Goal: Transaction & Acquisition: Purchase product/service

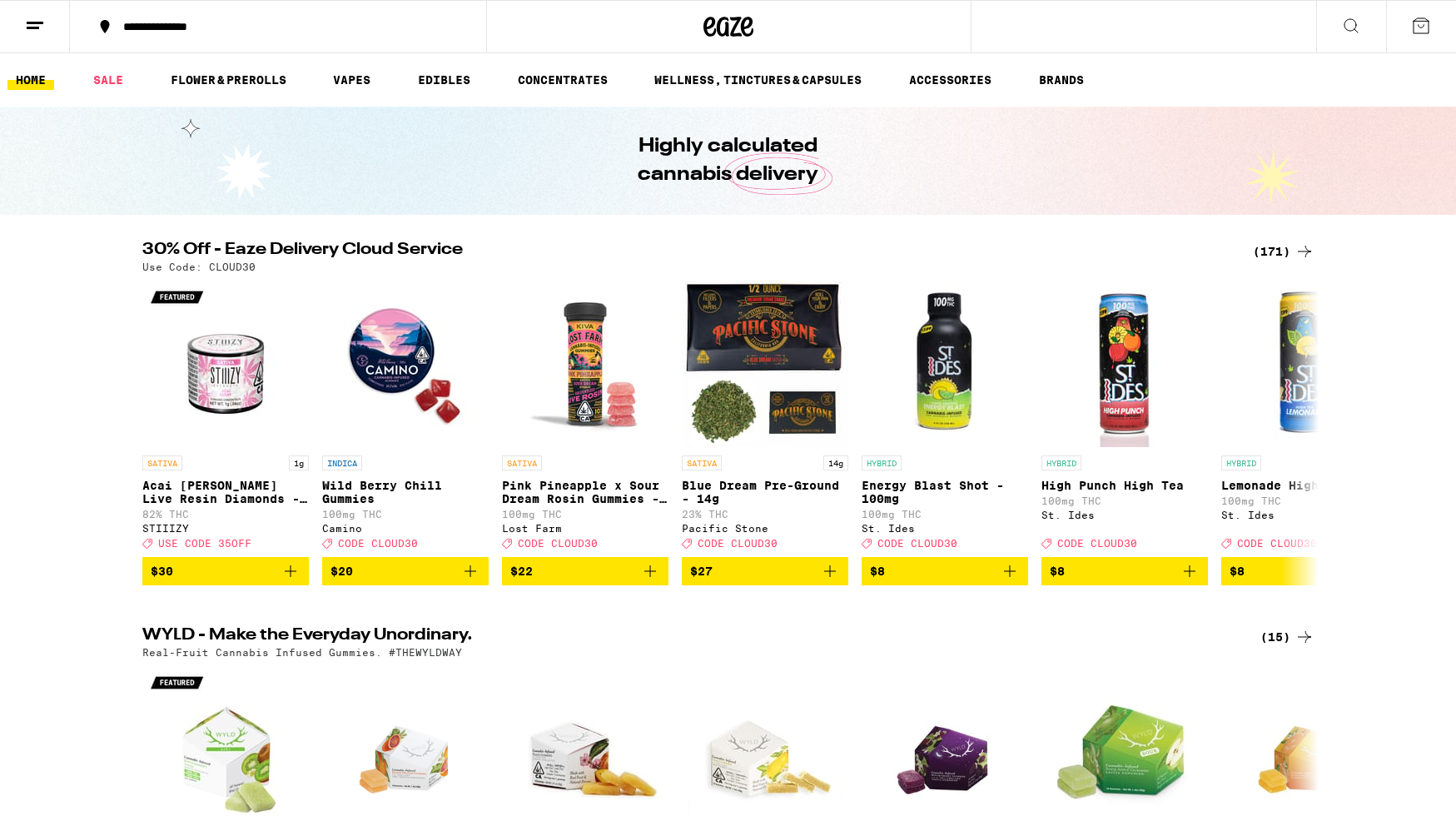
click at [1282, 250] on div "(171)" at bounding box center [1283, 251] width 62 height 20
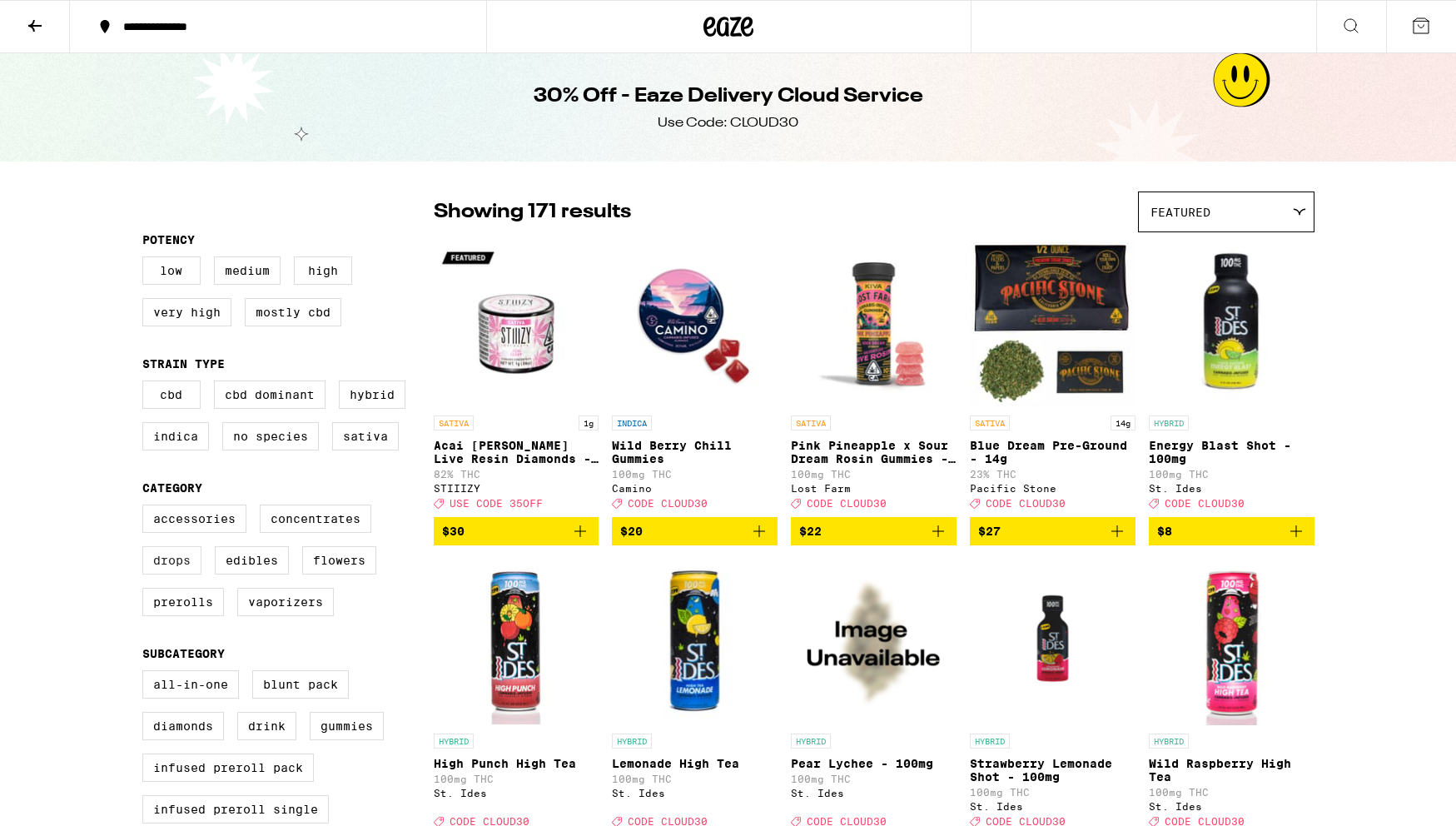
click at [180, 572] on label "Drops" at bounding box center [171, 561] width 59 height 28
click at [146, 508] on input "Drops" at bounding box center [145, 507] width 1 height 1
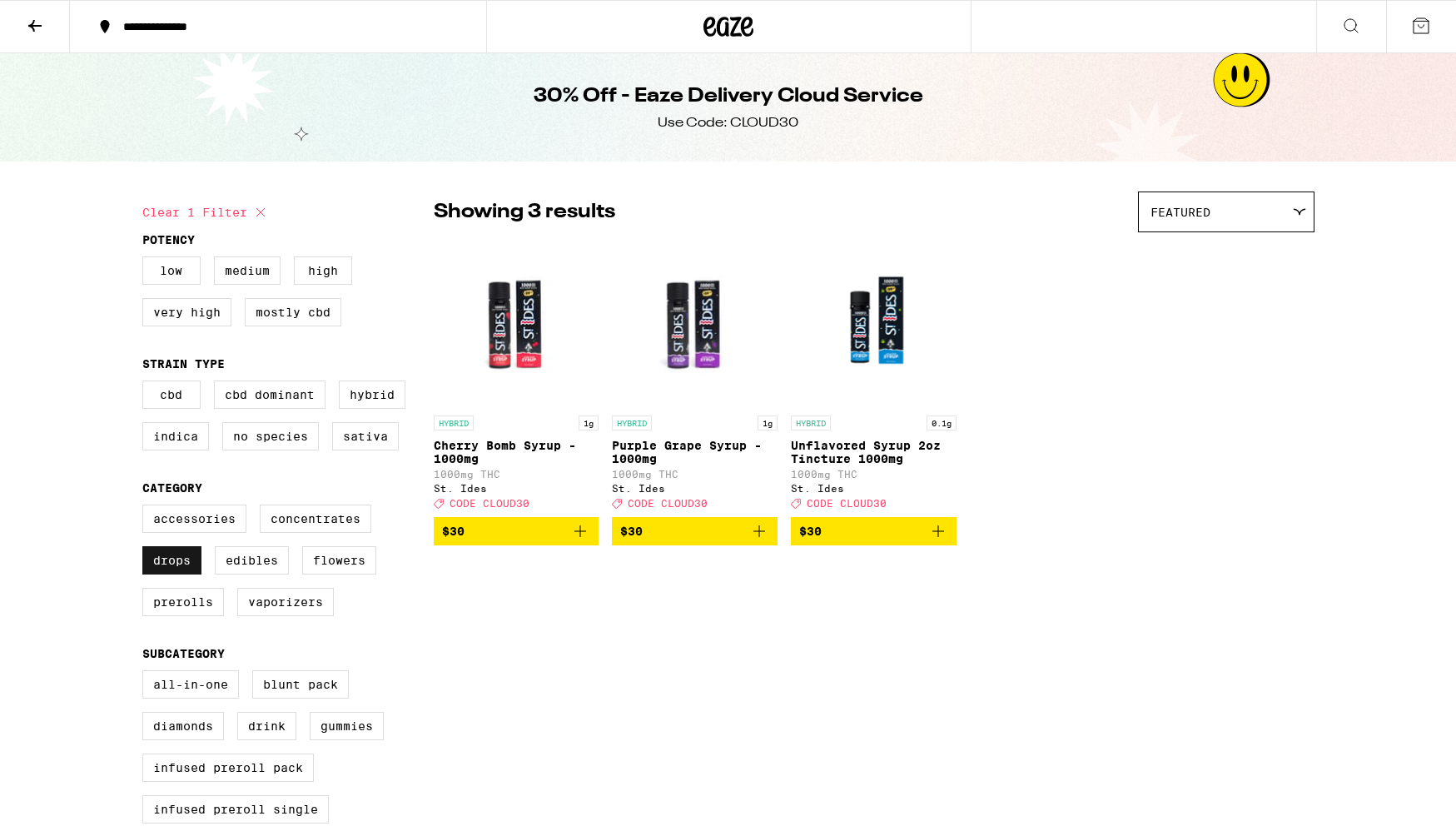
click at [179, 573] on label "Drops" at bounding box center [171, 561] width 59 height 28
click at [146, 508] on input "Drops" at bounding box center [145, 507] width 1 height 1
checkbox input "false"
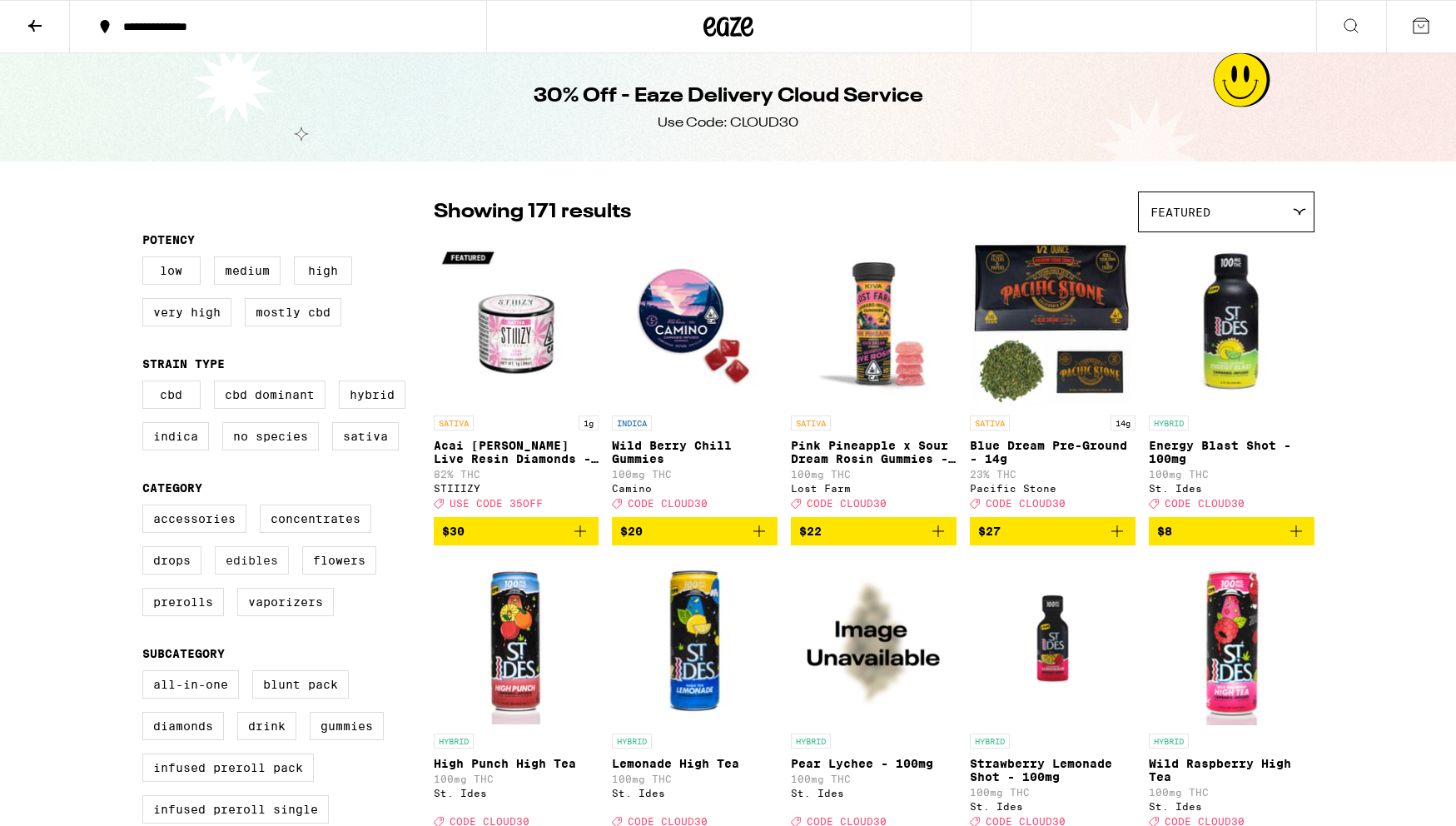
click at [240, 575] on label "Edibles" at bounding box center [252, 561] width 74 height 28
click at [146, 508] on input "Edibles" at bounding box center [145, 507] width 1 height 1
checkbox input "true"
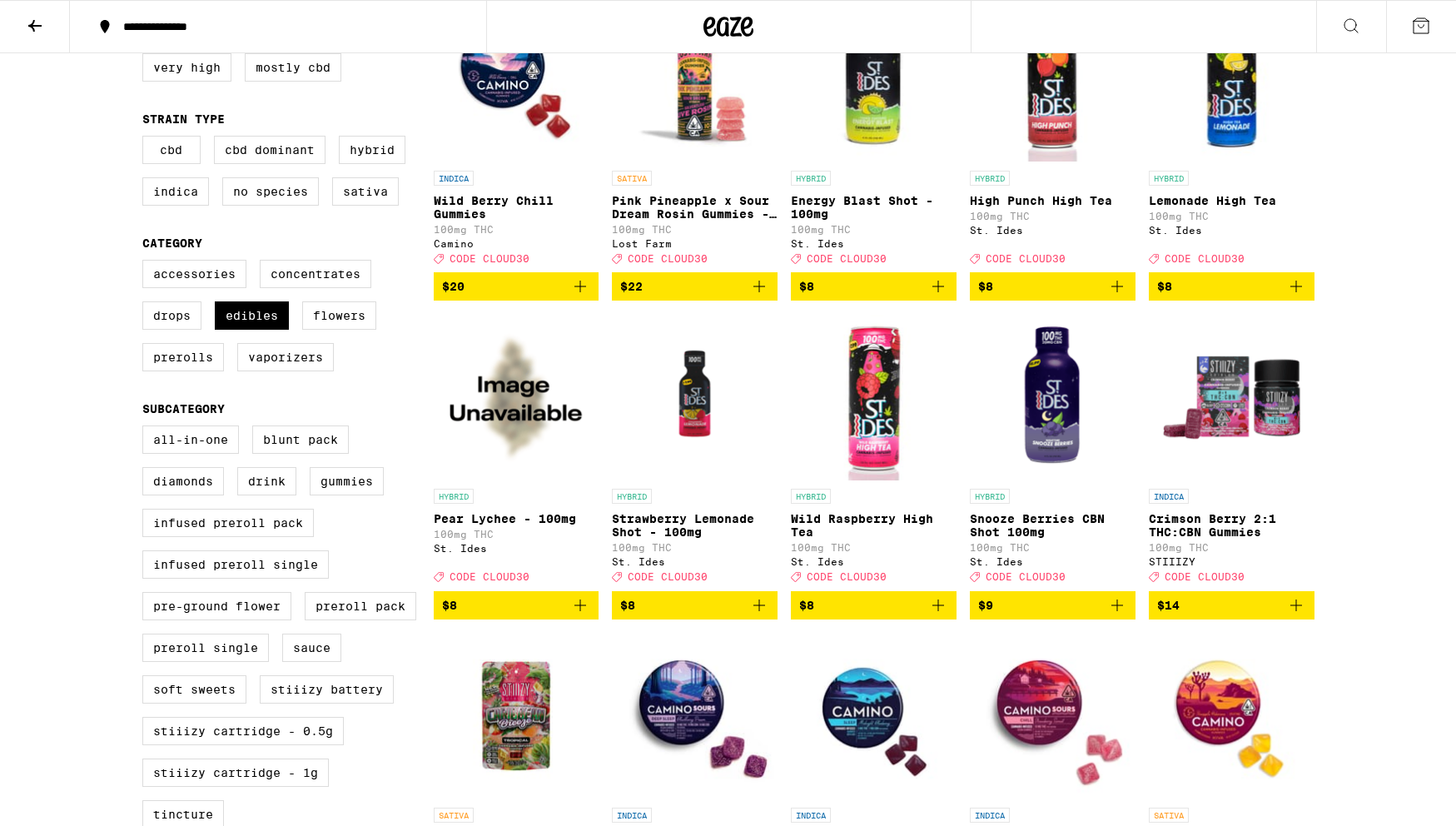
scroll to position [244, 0]
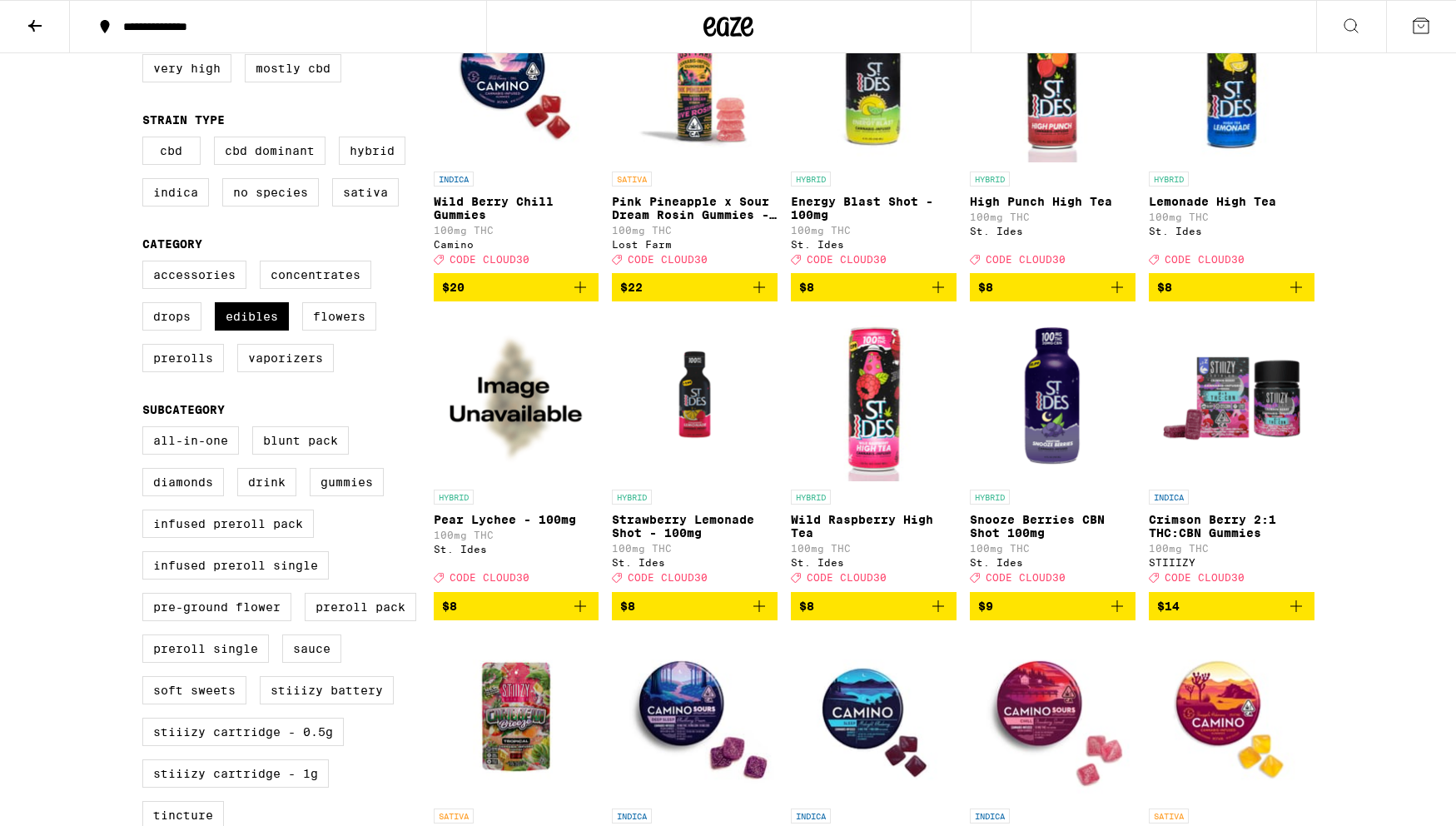
click at [512, 526] on p "Pear Lychee - 100mg" at bounding box center [516, 519] width 166 height 13
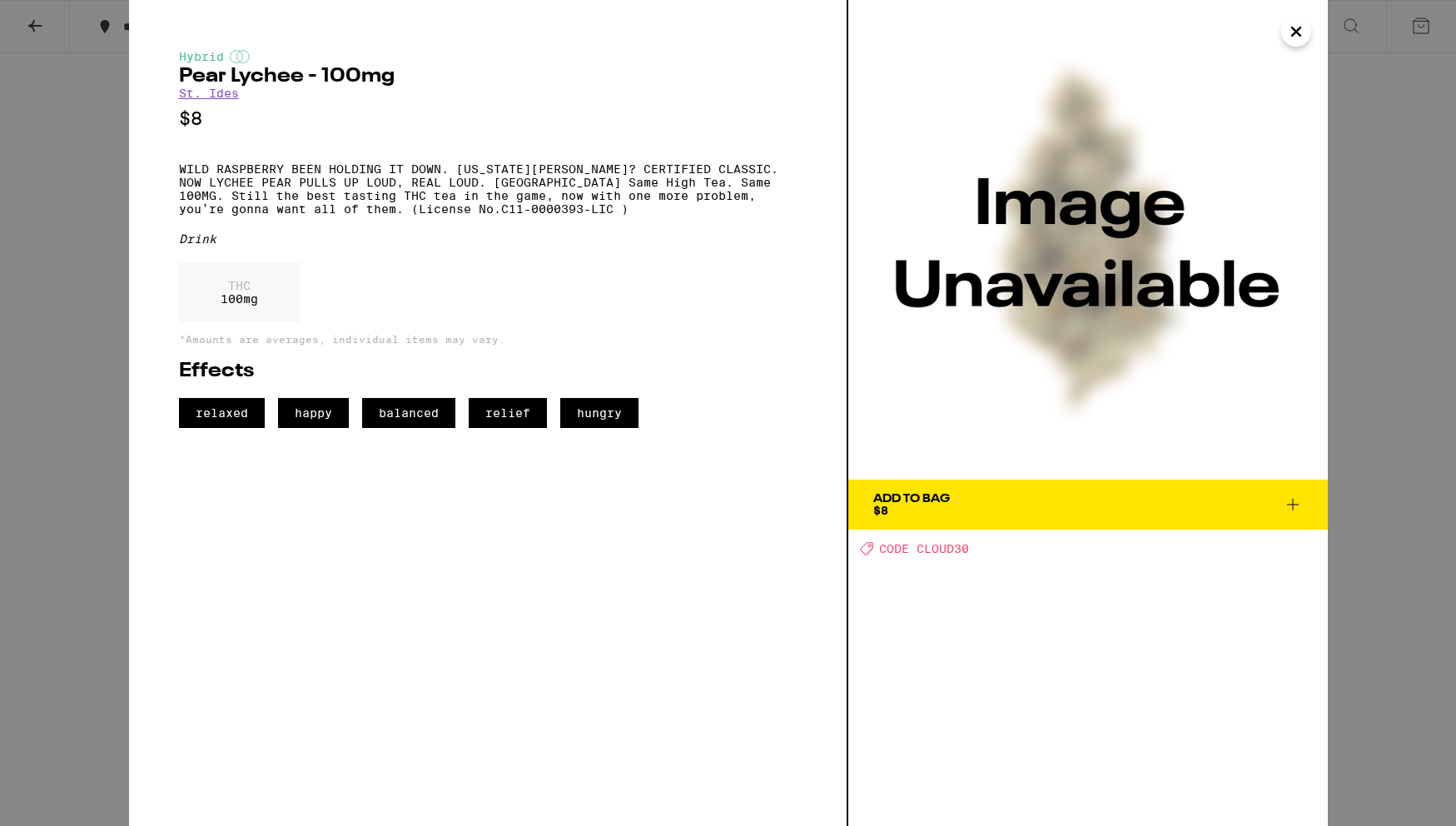
click at [1299, 36] on icon "Close" at bounding box center [1296, 31] width 8 height 8
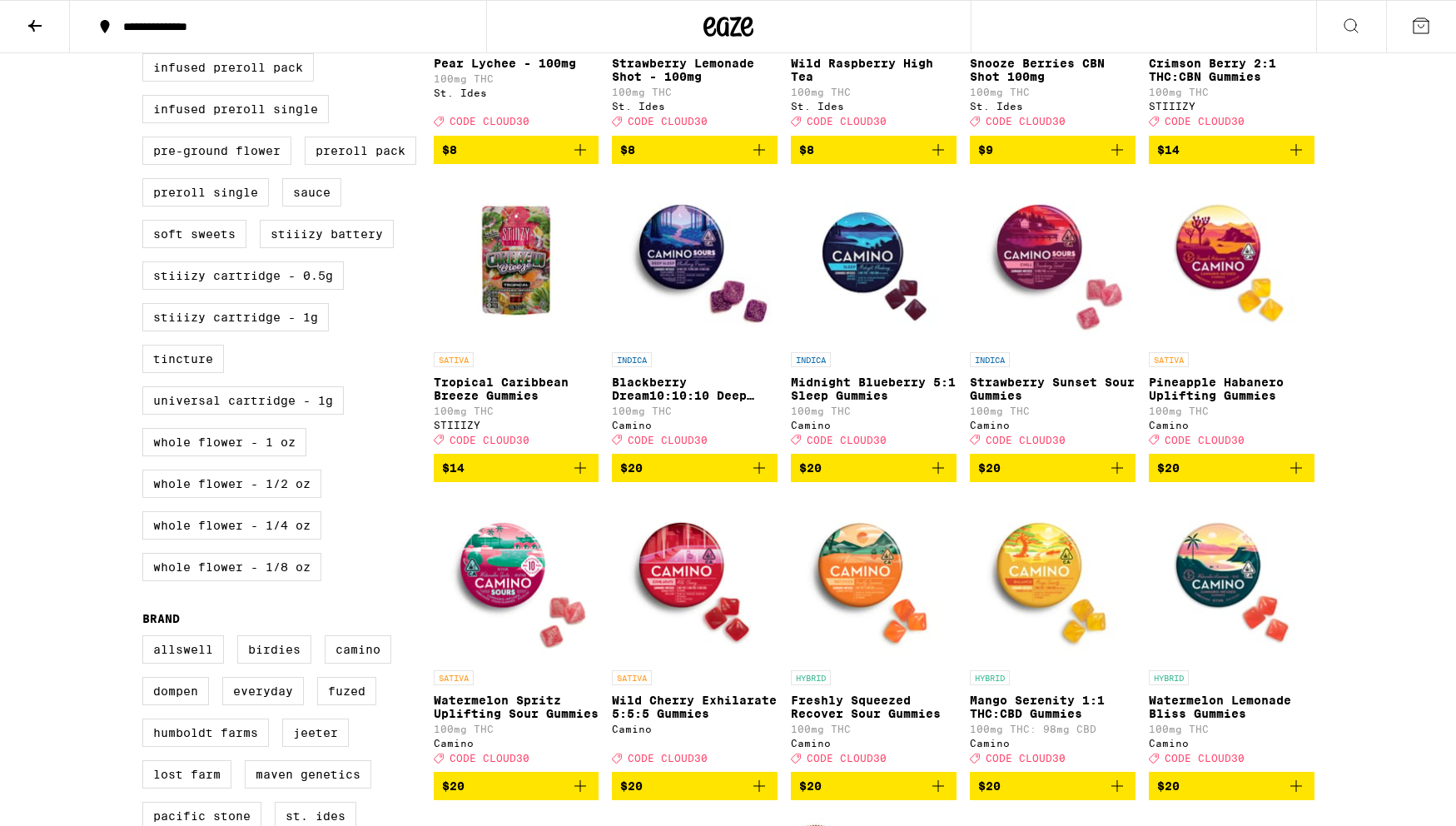
scroll to position [744, 0]
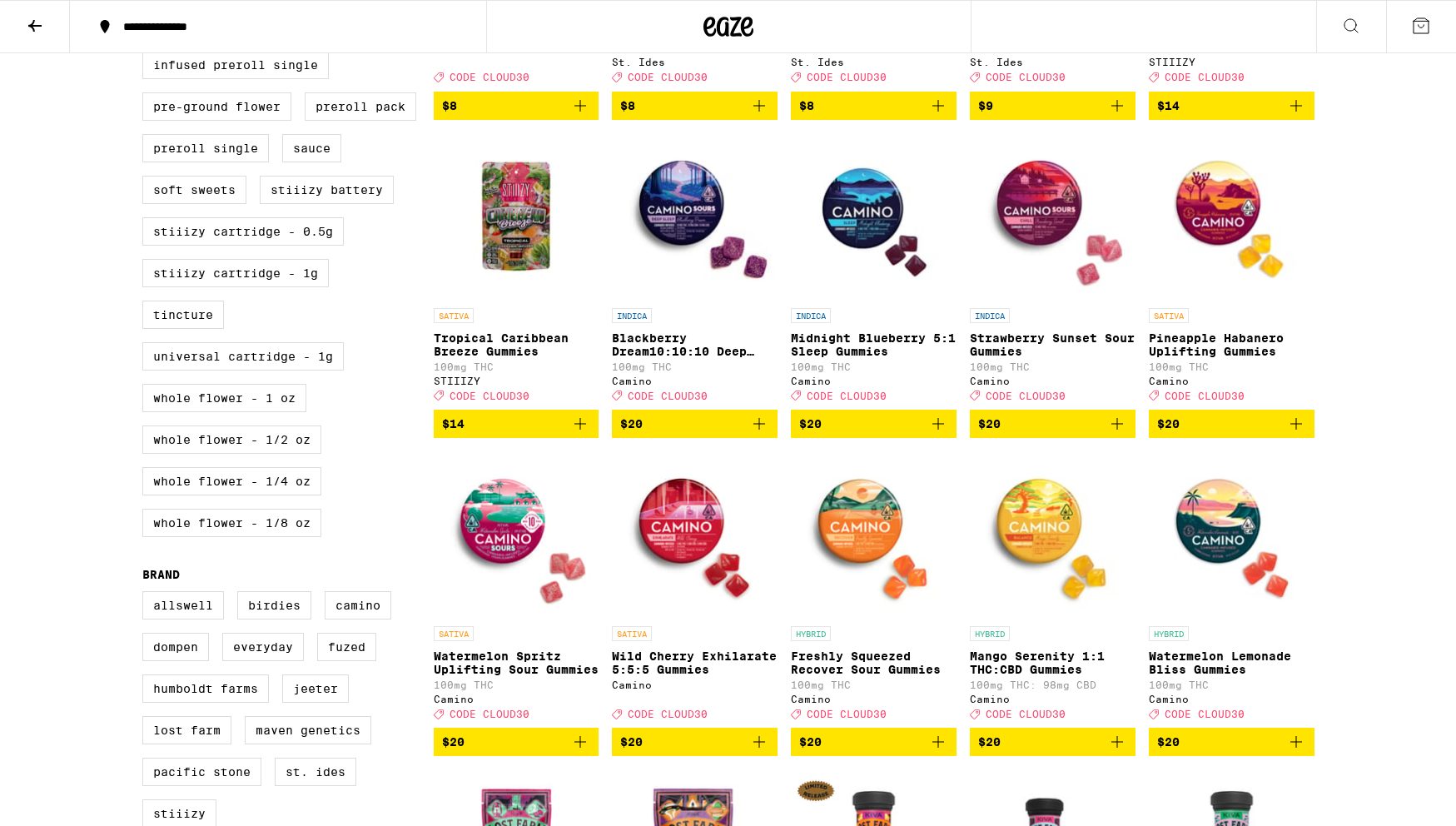
click at [531, 358] on p "Tropical Caribbean Breeze Gummies" at bounding box center [516, 345] width 166 height 26
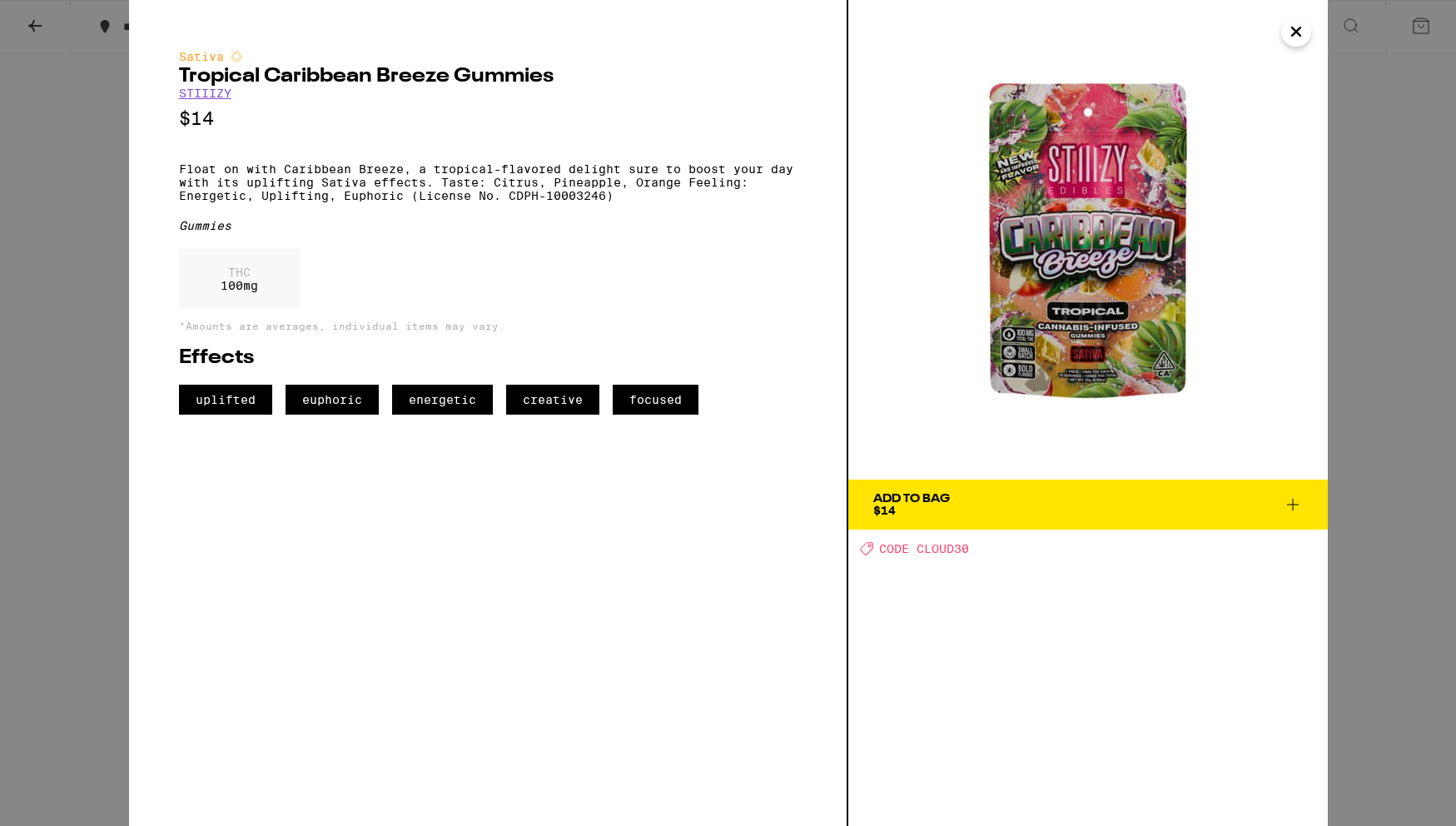
click at [1287, 40] on icon "Close" at bounding box center [1296, 32] width 20 height 25
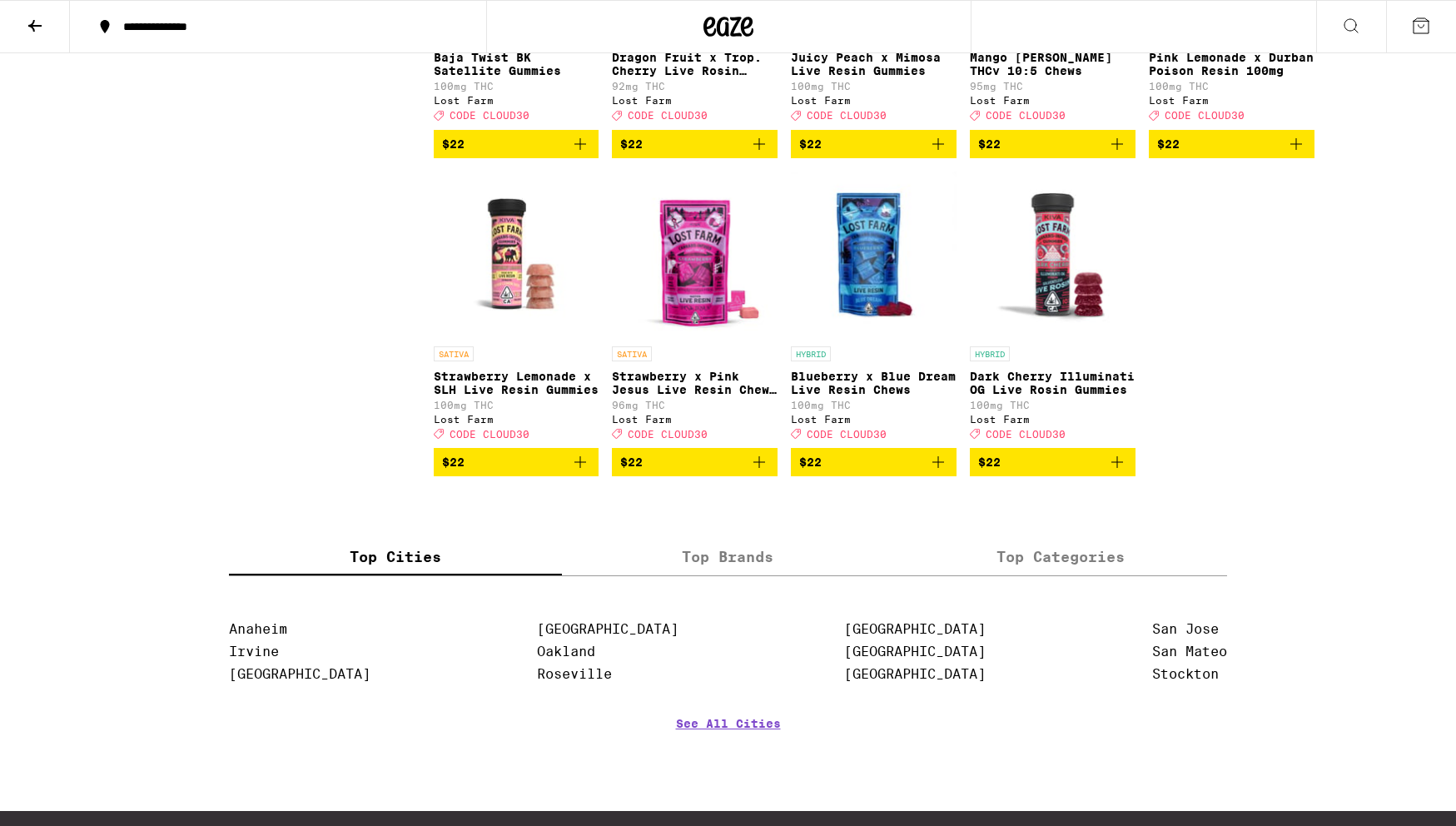
scroll to position [2309, 0]
